Goal: Check status: Check status

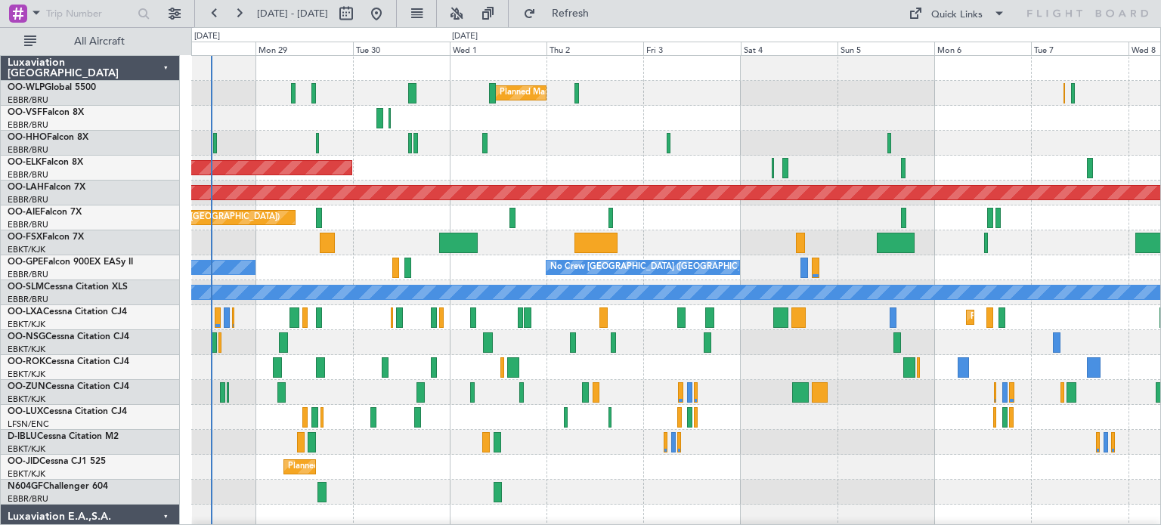
click at [388, 301] on div "Planned Maint Milan (Linate) Planned Maint [GEOGRAPHIC_DATA]-[GEOGRAPHIC_DATA] …" at bounding box center [675, 529] width 969 height 947
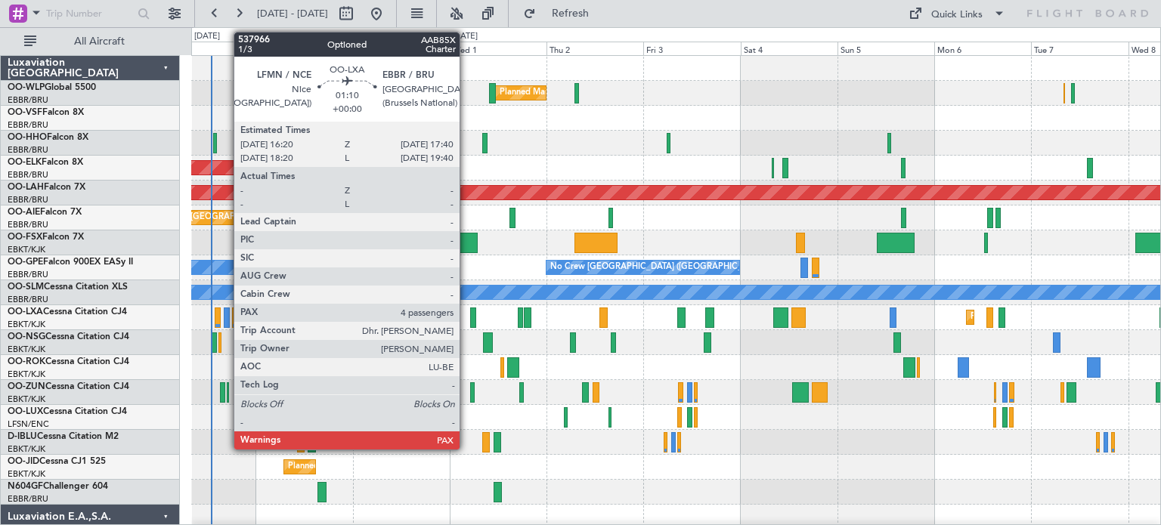
click at [226, 314] on div at bounding box center [227, 318] width 6 height 20
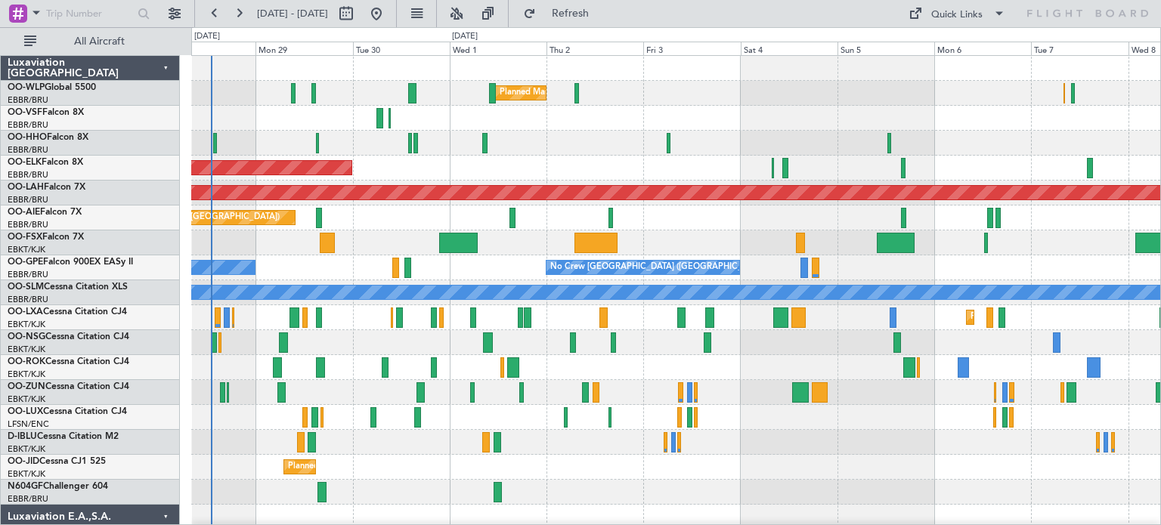
click at [734, 119] on div at bounding box center [675, 118] width 969 height 25
click at [391, 231] on div "Planned Maint Kortrijk-[GEOGRAPHIC_DATA]" at bounding box center [675, 242] width 969 height 25
